Goal: Find specific page/section: Find specific page/section

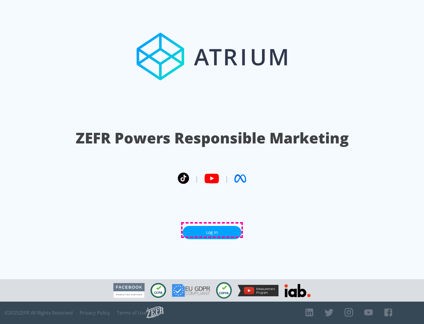
click at [212, 230] on link "Log In" at bounding box center [211, 232] width 59 height 13
